Goal: Information Seeking & Learning: Learn about a topic

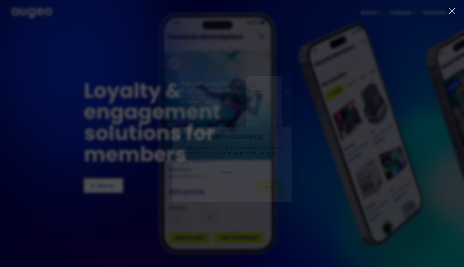
click at [454, 10] on icon at bounding box center [452, 11] width 6 height 6
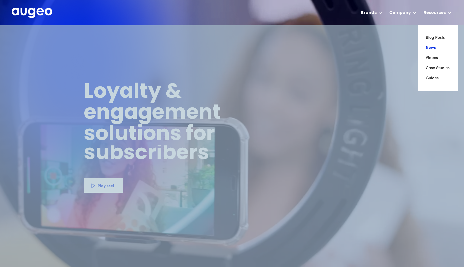
click at [431, 47] on link "News" at bounding box center [438, 48] width 24 height 10
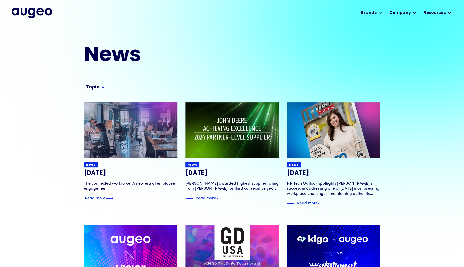
click at [144, 142] on img at bounding box center [131, 130] width 112 height 67
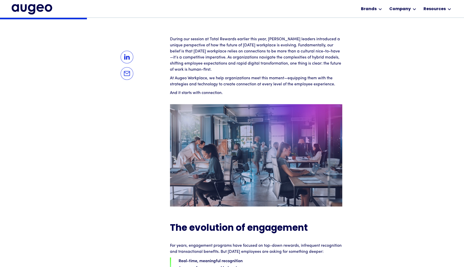
scroll to position [154, 0]
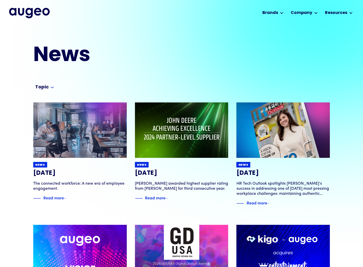
click at [300, 27] on div "News" at bounding box center [181, 45] width 297 height 41
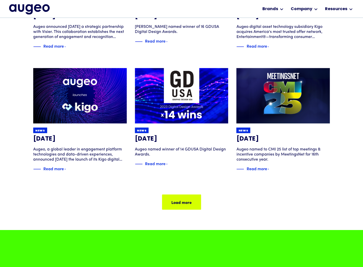
scroll to position [272, 0]
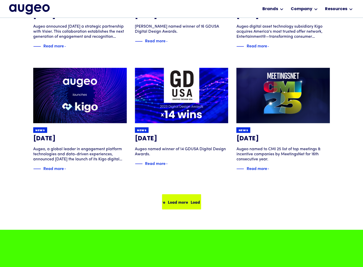
click at [190, 201] on div "Load more" at bounding box center [200, 202] width 20 height 6
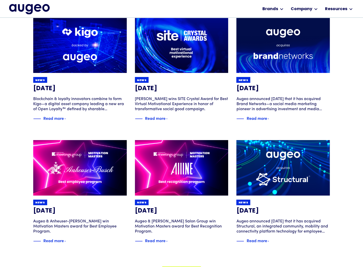
scroll to position [567, 0]
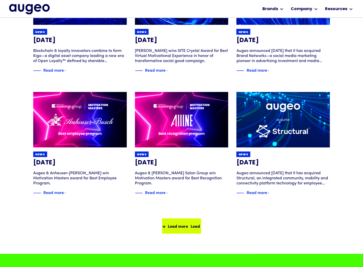
click at [183, 228] on div "Load more Load more Load more Load more" at bounding box center [188, 226] width 91 height 6
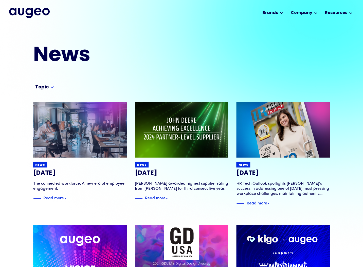
scroll to position [0, 0]
